Goal: Transaction & Acquisition: Purchase product/service

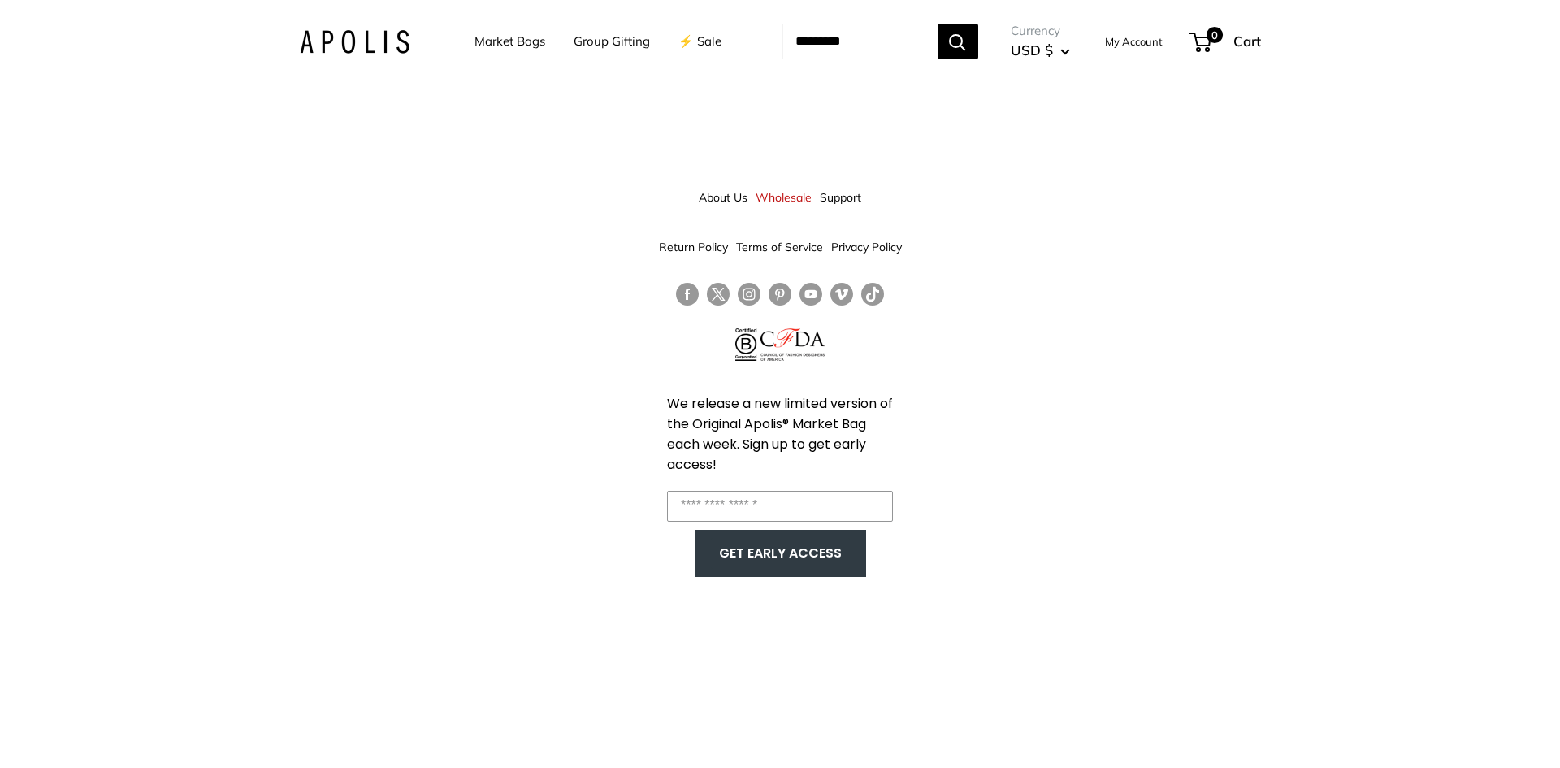
click at [503, 41] on link "Market Bags" at bounding box center [510, 41] width 71 height 23
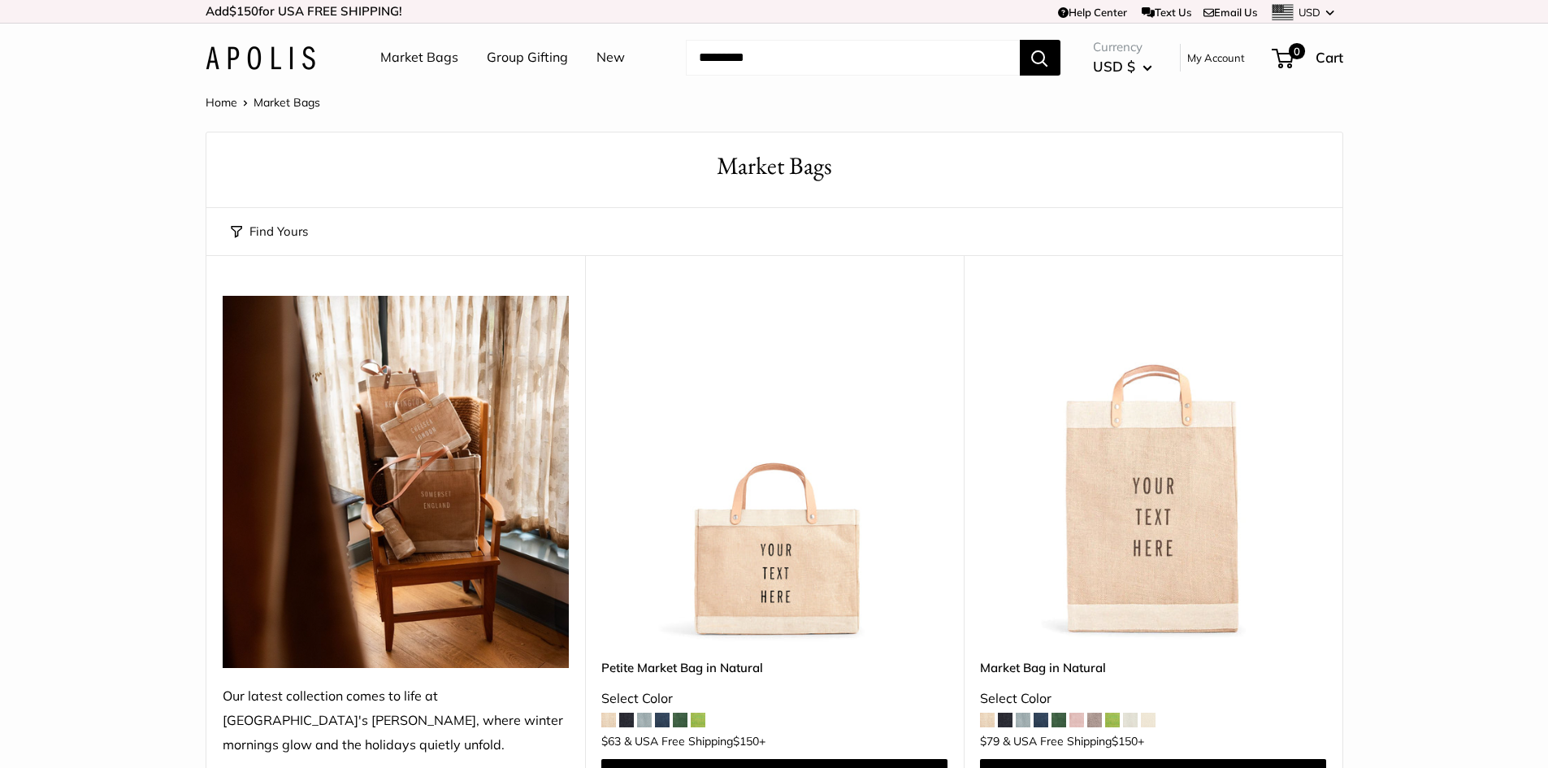
scroll to position [81, 0]
